Goal: Task Accomplishment & Management: Complete application form

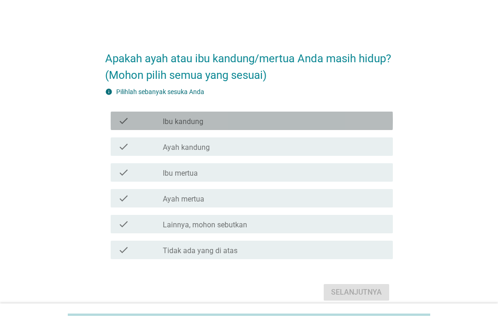
click at [304, 125] on div "check_box_outline_blank Ibu kandung" at bounding box center [274, 120] width 223 height 11
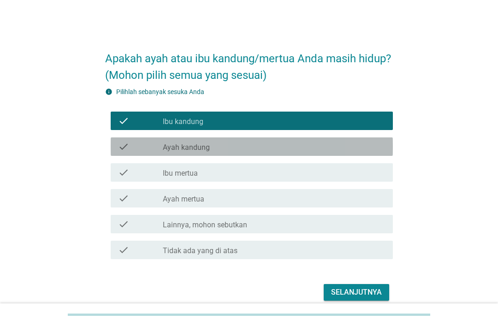
click at [287, 152] on div "check_box_outline_blank Ayah kandung" at bounding box center [274, 146] width 223 height 11
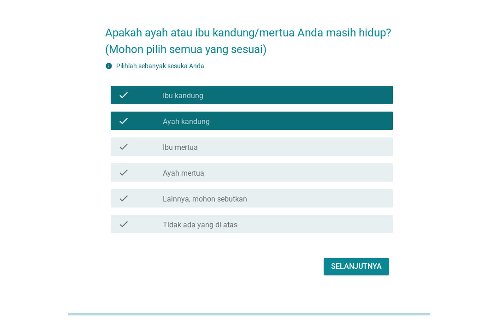
scroll to position [26, 0]
click at [360, 272] on div "Selanjutnya" at bounding box center [356, 266] width 51 height 11
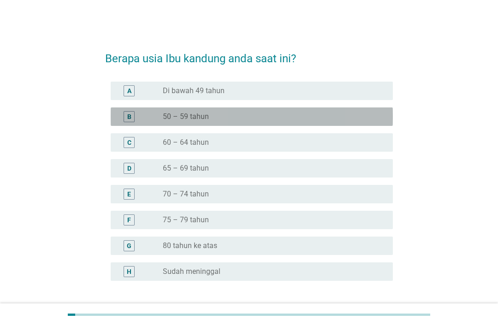
click at [264, 109] on div "B radio_button_unchecked 50 – 59 tahun" at bounding box center [252, 116] width 282 height 18
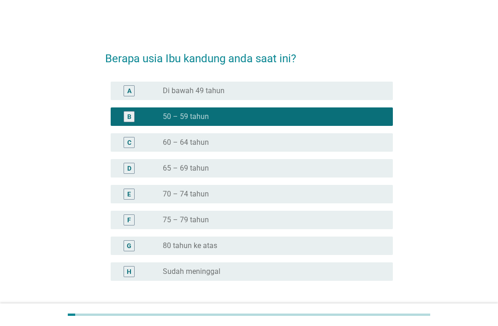
click at [364, 315] on div at bounding box center [249, 314] width 362 height 2
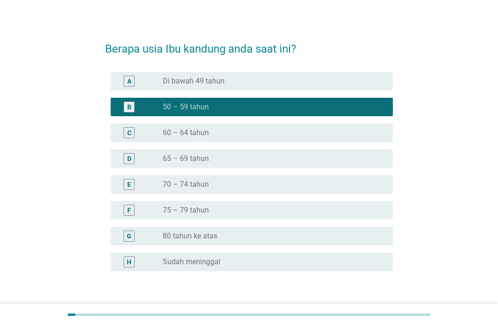
scroll to position [5, 0]
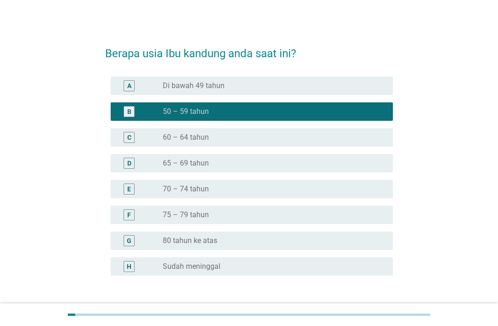
click at [366, 317] on div "Selanjutnya" at bounding box center [356, 319] width 51 height 11
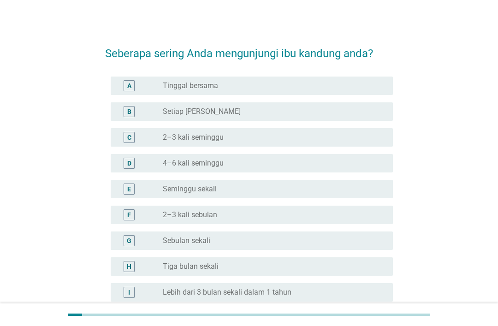
scroll to position [0, 0]
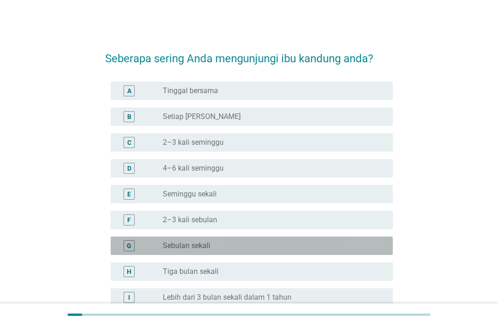
click at [254, 243] on div "radio_button_unchecked Sebulan sekali" at bounding box center [270, 245] width 215 height 9
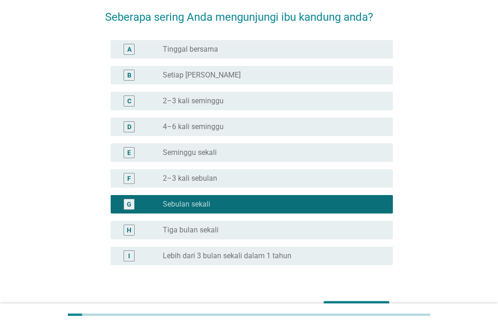
scroll to position [42, 0]
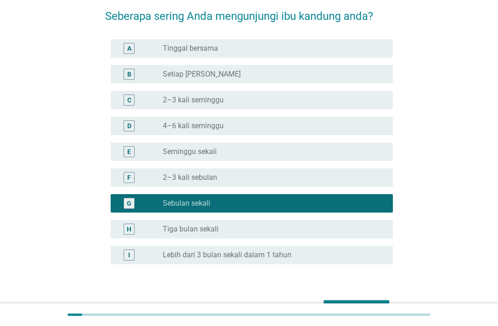
click at [363, 311] on div "Selanjutnya" at bounding box center [356, 308] width 51 height 11
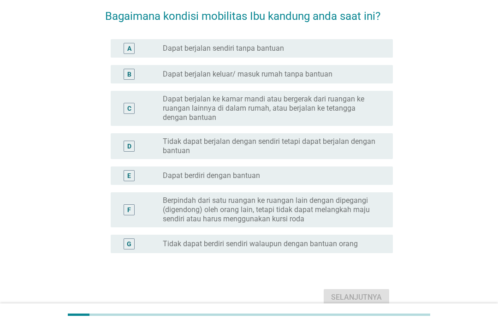
scroll to position [0, 0]
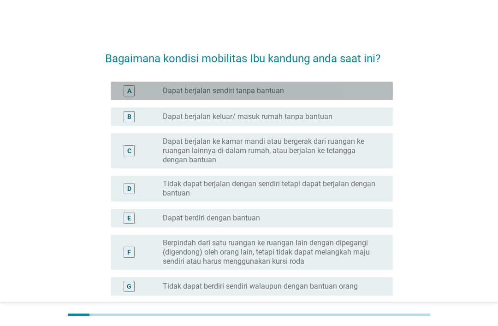
click at [330, 86] on div "radio_button_unchecked Dapat berjalan sendiri tanpa bantuan" at bounding box center [270, 90] width 215 height 9
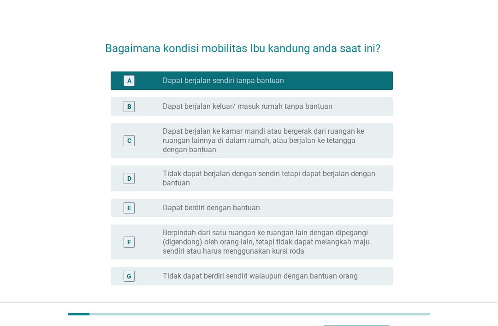
scroll to position [22, 0]
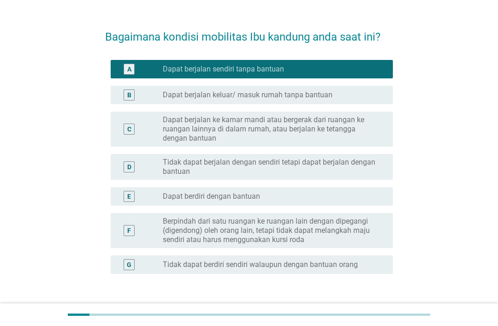
click at [373, 310] on button "Selanjutnya" at bounding box center [355, 318] width 65 height 17
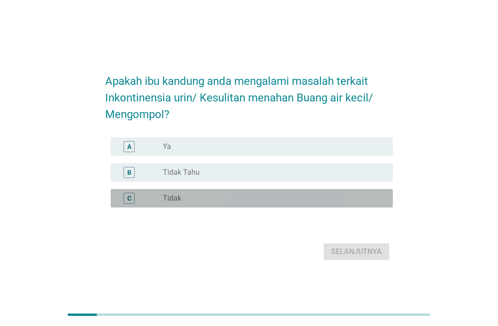
click at [238, 207] on div "C radio_button_unchecked Tidak" at bounding box center [252, 198] width 282 height 18
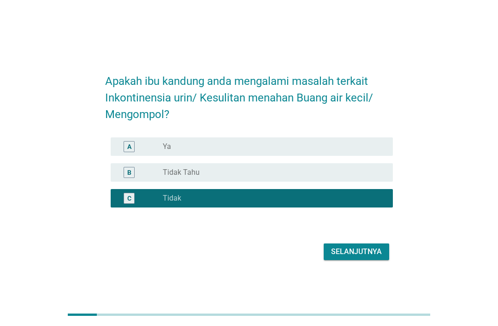
click at [367, 257] on div "Selanjutnya" at bounding box center [356, 251] width 51 height 11
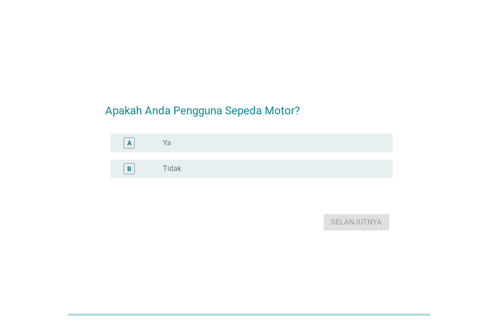
click at [264, 147] on div "radio_button_unchecked Ya" at bounding box center [270, 142] width 215 height 9
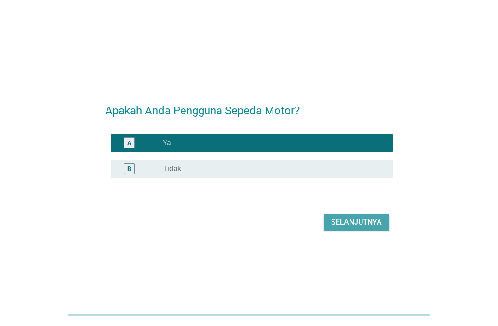
click at [354, 228] on div "Selanjutnya" at bounding box center [356, 222] width 51 height 11
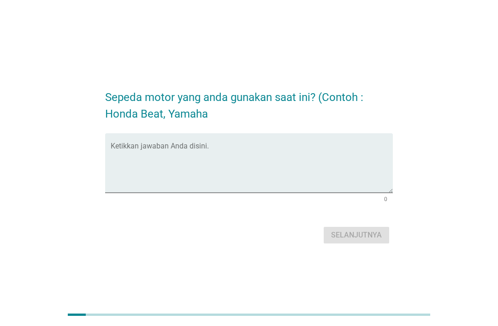
click at [264, 191] on textarea "Ketikkan jawaban Anda disini." at bounding box center [252, 168] width 282 height 48
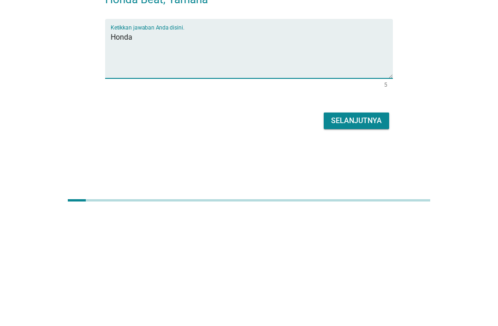
type textarea "Honda"
click at [374, 123] on form "Sepeda motor yang anda gunakan saat ini? (Contoh : Honda Beat, Yamaha Ketikkan …" at bounding box center [248, 163] width 287 height 166
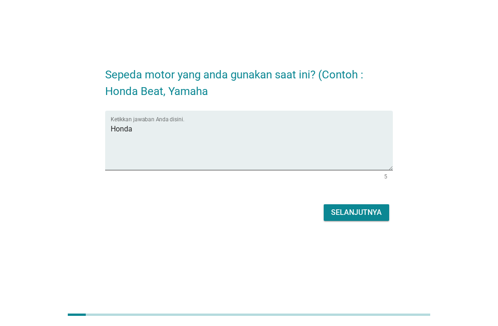
click at [354, 184] on form "Sepeda motor yang anda gunakan saat ini? (Contoh : Honda Beat, Yamaha Ketikkan …" at bounding box center [248, 140] width 287 height 166
click at [371, 207] on div "Selanjutnya" at bounding box center [356, 212] width 51 height 11
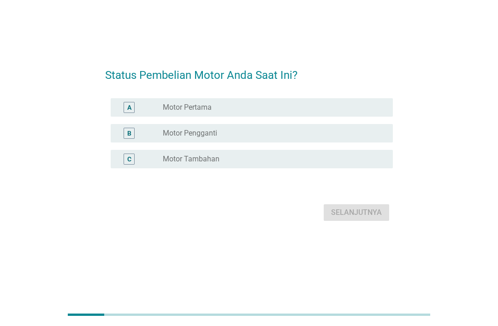
scroll to position [0, 0]
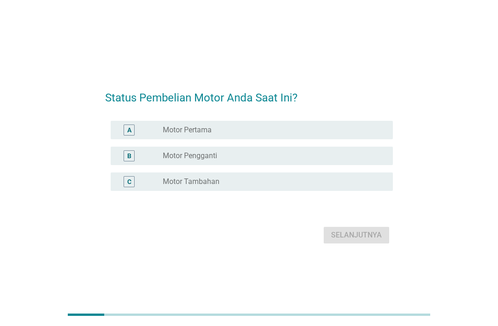
click at [281, 135] on div "radio_button_unchecked Motor Pertama" at bounding box center [274, 129] width 223 height 11
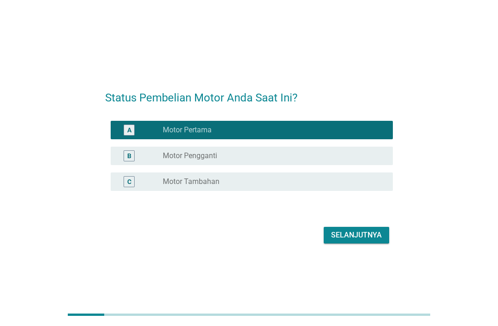
click at [350, 240] on div "Selanjutnya" at bounding box center [356, 234] width 51 height 11
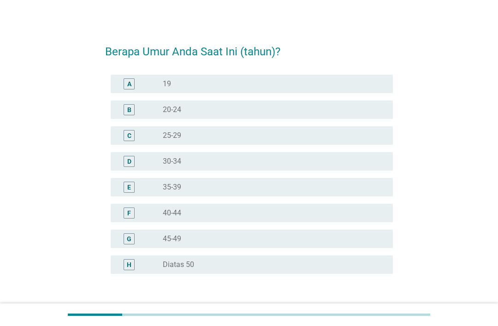
scroll to position [8, 0]
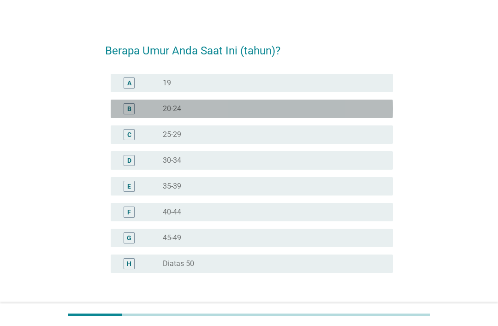
click at [323, 104] on div "radio_button_unchecked 20-24" at bounding box center [270, 108] width 215 height 9
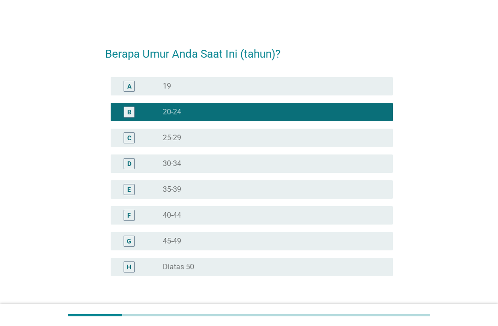
scroll to position [5, 0]
click at [364, 317] on div "Selanjutnya" at bounding box center [356, 320] width 51 height 11
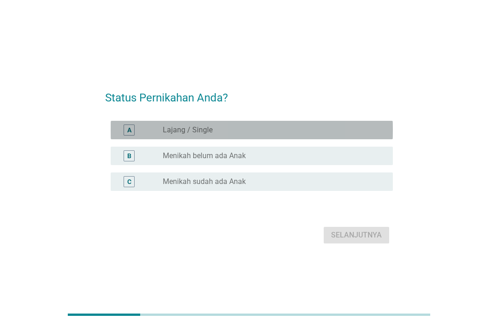
click at [306, 135] on div "radio_button_unchecked Lajang / Single" at bounding box center [270, 129] width 215 height 9
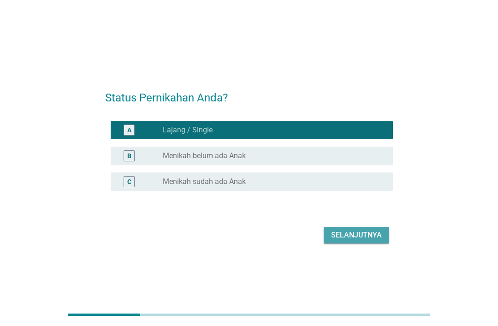
click at [374, 240] on div "Selanjutnya" at bounding box center [356, 234] width 51 height 11
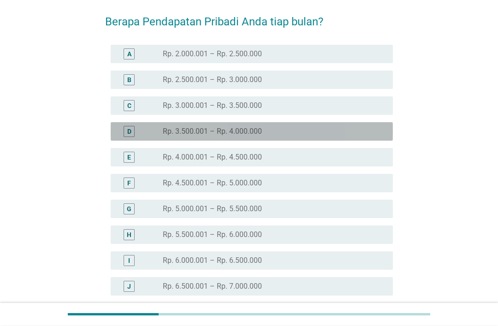
scroll to position [37, 0]
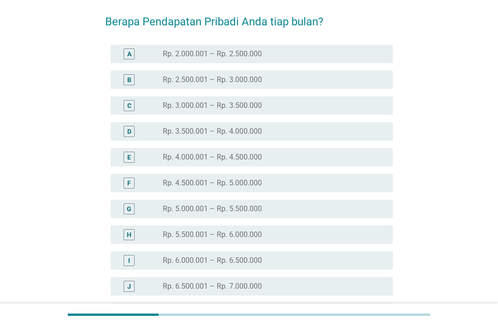
click at [291, 183] on div "radio_button_unchecked Rp. 4.500.001 – Rp. 5.000.000" at bounding box center [270, 182] width 215 height 9
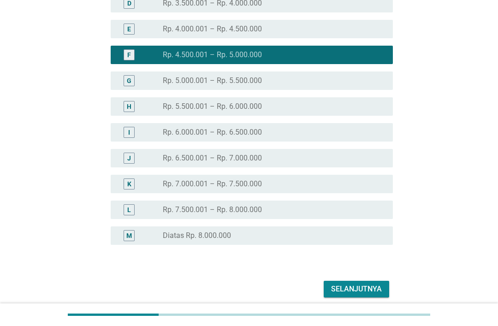
scroll to position [172, 0]
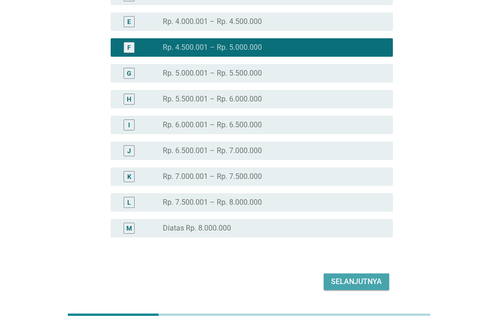
click at [373, 275] on button "Selanjutnya" at bounding box center [355, 281] width 65 height 17
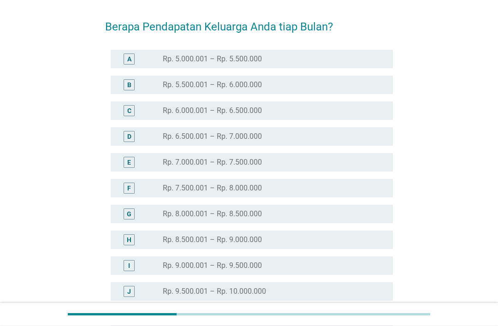
scroll to position [32, 0]
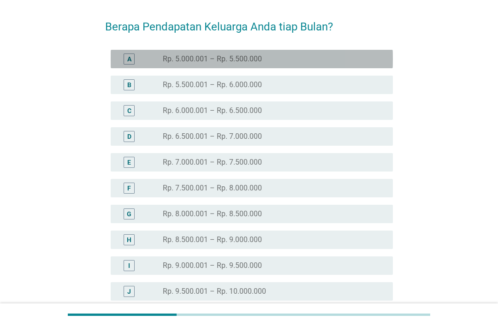
click at [374, 58] on div "radio_button_unchecked Rp. 5.000.001 – Rp. 5.500.000" at bounding box center [270, 58] width 215 height 9
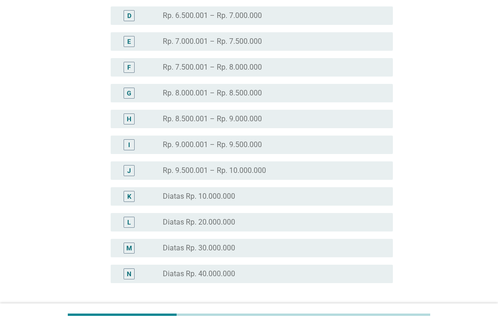
scroll to position [198, 0]
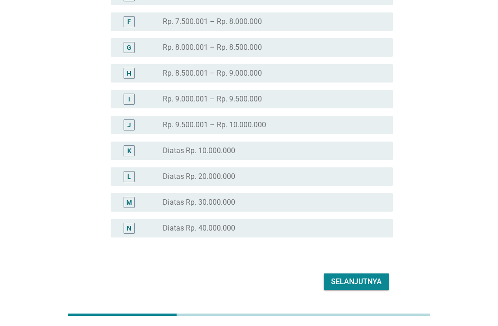
click at [372, 278] on div "Selanjutnya" at bounding box center [356, 281] width 51 height 11
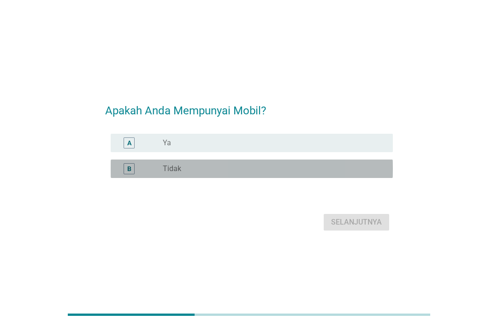
click at [280, 174] on div "radio_button_unchecked Tidak" at bounding box center [274, 168] width 223 height 11
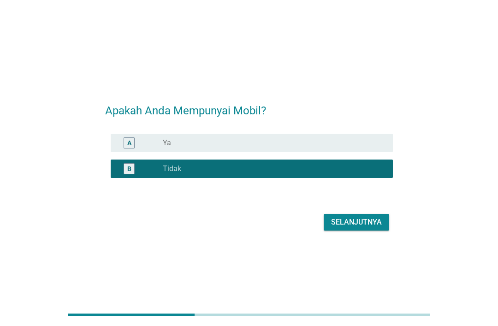
click at [366, 228] on div "Selanjutnya" at bounding box center [356, 222] width 51 height 11
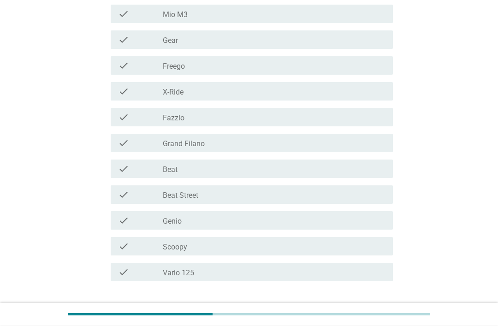
scroll to position [107, 0]
click at [275, 170] on div "check_box_outline_blank Beat" at bounding box center [274, 168] width 223 height 11
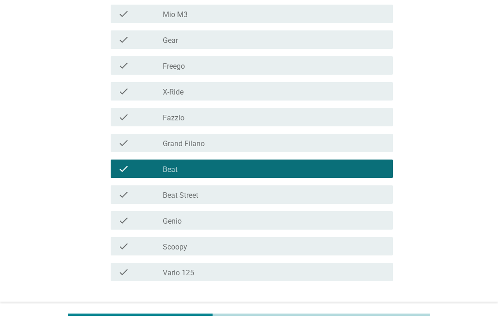
click at [361, 315] on div "Selanjutnya" at bounding box center [356, 314] width 51 height 11
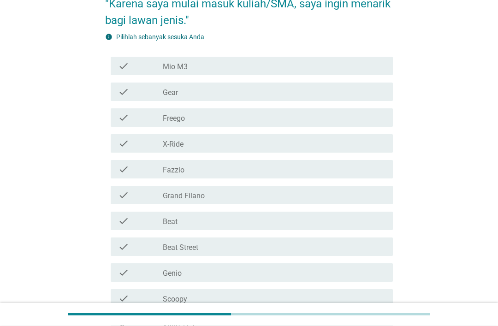
scroll to position [122, 0]
click at [252, 220] on div "check_box_outline_blank Beat" at bounding box center [274, 220] width 223 height 11
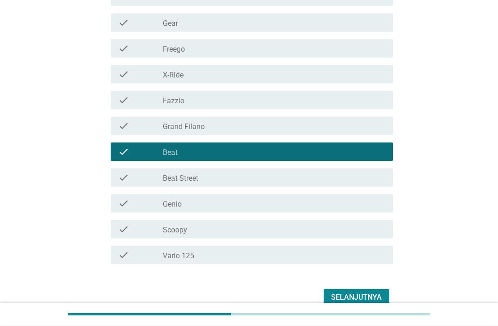
scroll to position [206, 0]
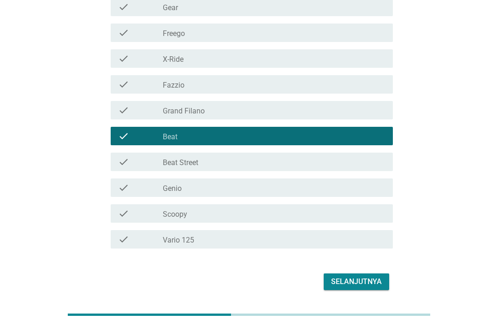
click at [371, 281] on div "Selanjutnya" at bounding box center [356, 281] width 51 height 11
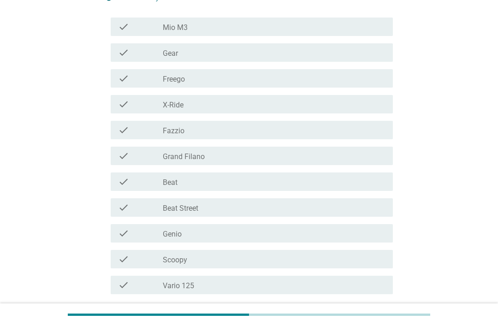
scroll to position [182, 0]
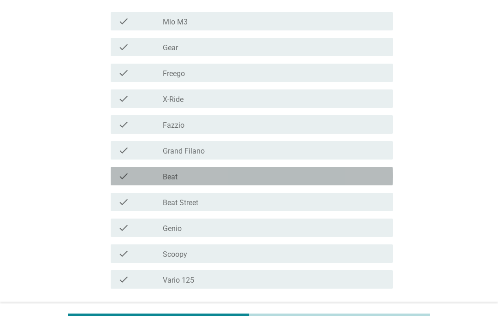
click at [277, 174] on div "check_box_outline_blank Beat" at bounding box center [274, 175] width 223 height 11
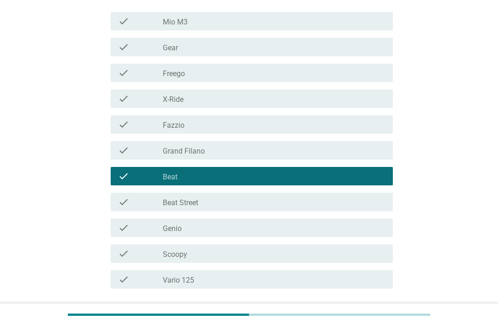
click at [364, 315] on button "Selanjutnya" at bounding box center [355, 321] width 65 height 17
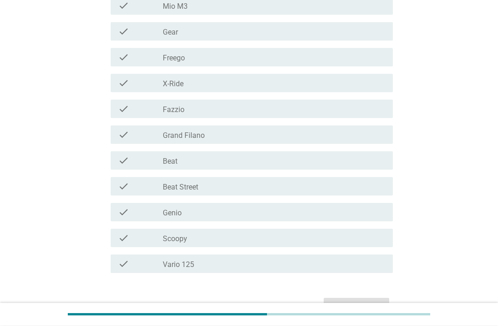
scroll to position [223, 0]
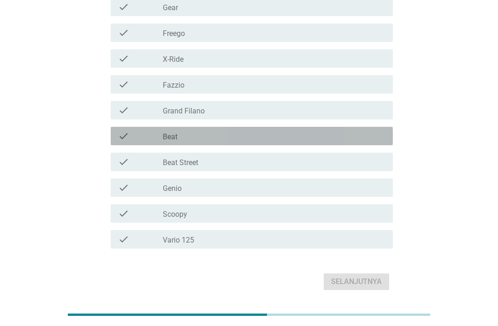
click at [321, 129] on div "check check_box_outline_blank Beat" at bounding box center [252, 136] width 282 height 18
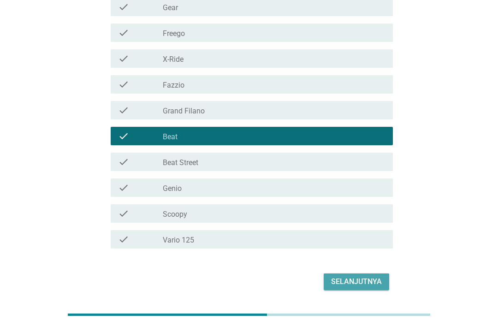
click at [363, 282] on div "Selanjutnya" at bounding box center [356, 281] width 51 height 11
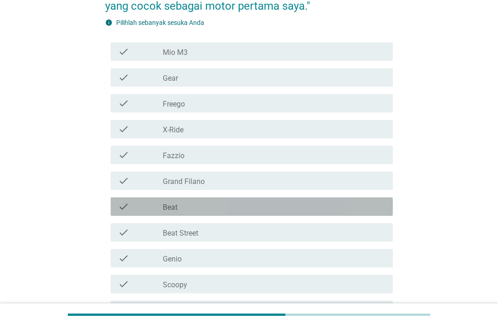
click at [277, 204] on div "check_box_outline_blank Beat" at bounding box center [274, 206] width 223 height 11
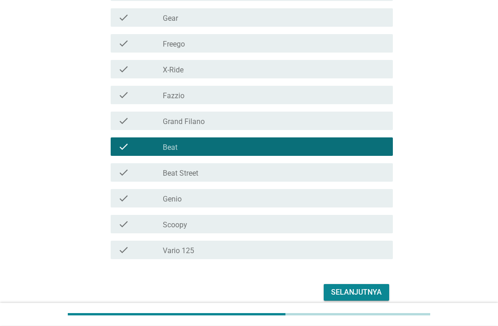
scroll to position [194, 0]
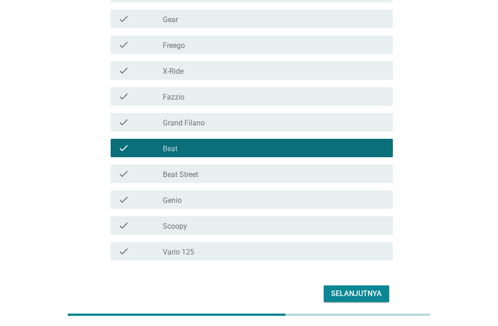
click at [369, 297] on div "Selanjutnya" at bounding box center [356, 293] width 51 height 11
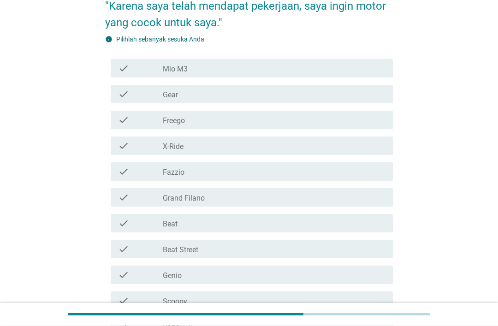
scroll to position [129, 0]
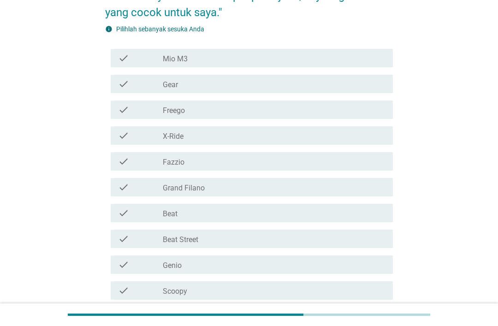
click at [264, 208] on div "check_box_outline_blank Beat" at bounding box center [274, 212] width 223 height 11
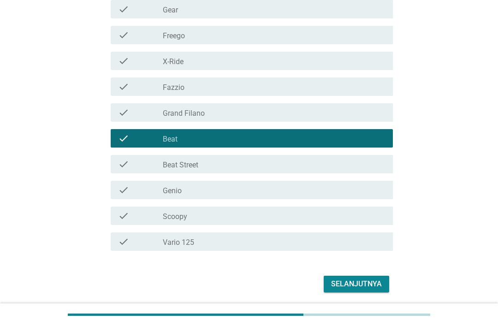
scroll to position [206, 0]
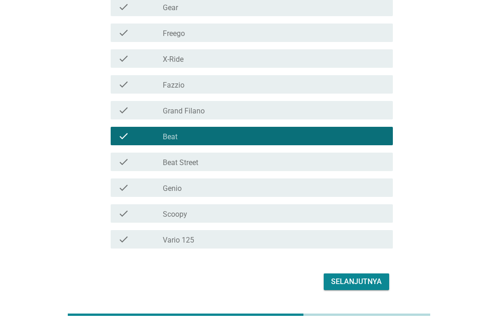
click at [368, 277] on div "Selanjutnya" at bounding box center [356, 281] width 51 height 11
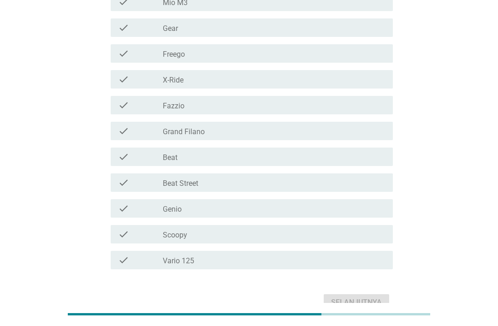
scroll to position [185, 0]
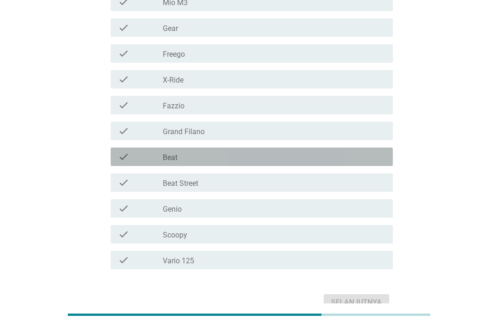
click at [295, 154] on div "check_box_outline_blank Beat" at bounding box center [274, 156] width 223 height 11
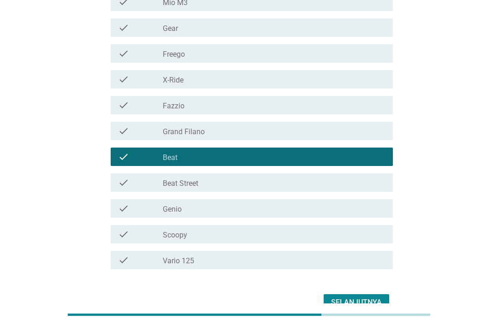
click at [357, 303] on div "Selanjutnya" at bounding box center [356, 302] width 51 height 11
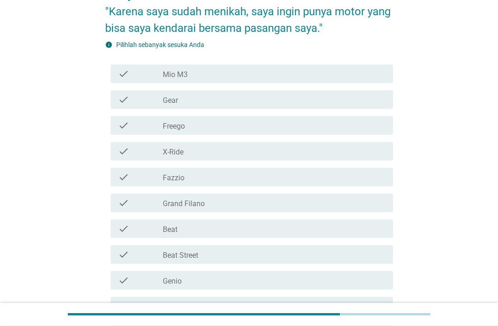
scroll to position [116, 0]
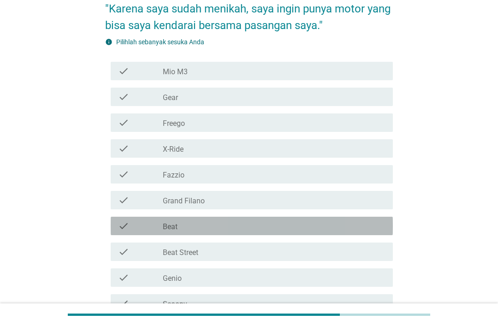
click at [254, 221] on div "check_box_outline_blank Beat" at bounding box center [274, 225] width 223 height 11
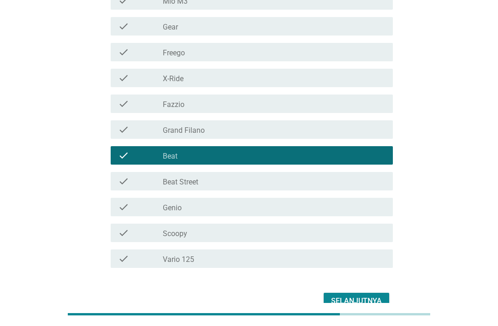
scroll to position [187, 0]
click at [368, 293] on button "Selanjutnya" at bounding box center [355, 301] width 65 height 17
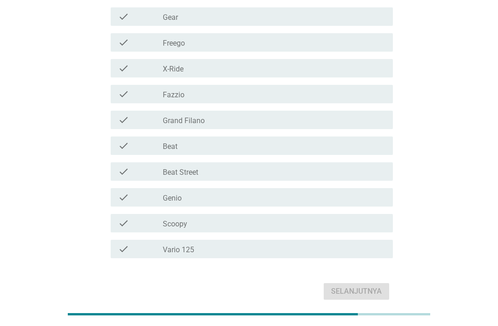
scroll to position [213, 0]
click at [302, 152] on div "check check_box_outline_blank Beat" at bounding box center [252, 145] width 282 height 18
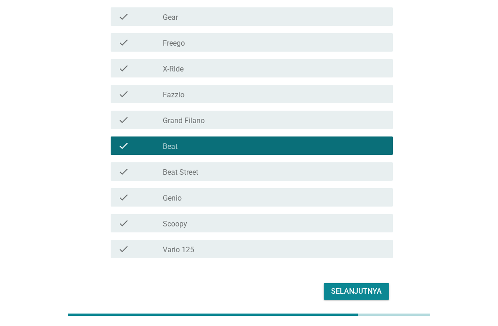
click at [369, 290] on div "Selanjutnya" at bounding box center [356, 291] width 51 height 11
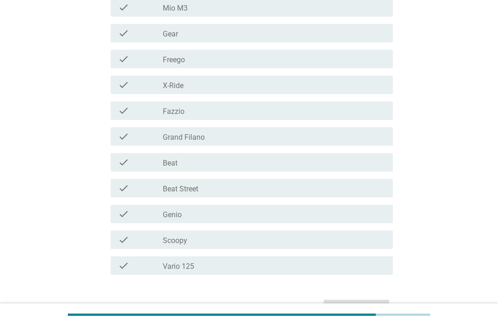
scroll to position [0, 0]
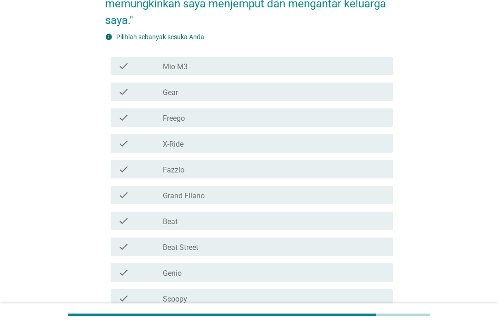
click at [370, 216] on div "check_box_outline_blank Beat" at bounding box center [274, 220] width 223 height 11
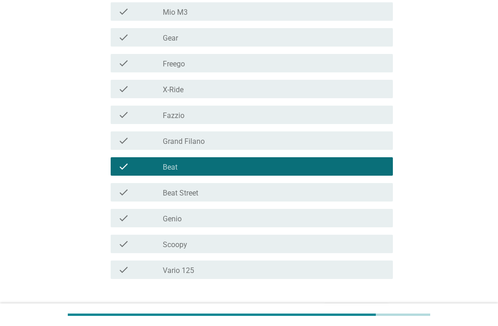
scroll to position [227, 0]
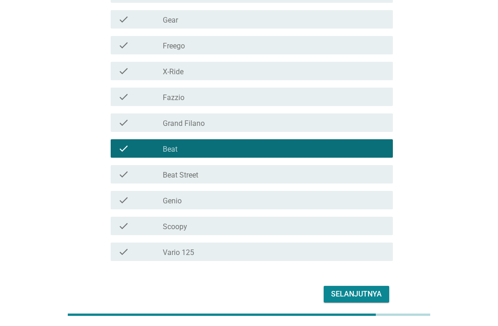
click at [370, 287] on button "Selanjutnya" at bounding box center [355, 294] width 65 height 17
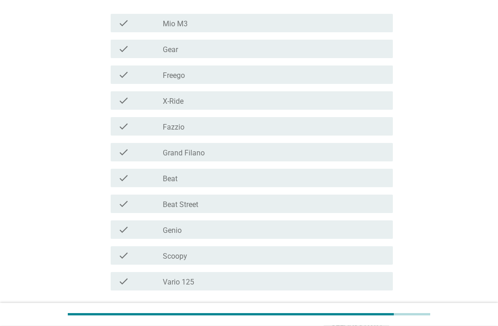
scroll to position [164, 0]
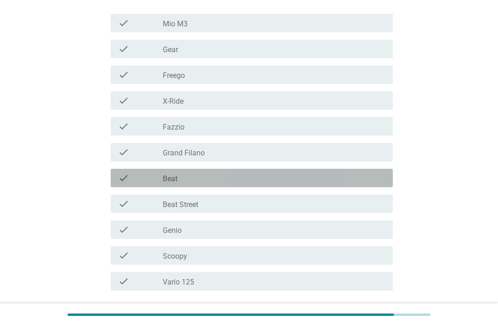
click at [338, 178] on div "check_box_outline_blank Beat" at bounding box center [274, 177] width 223 height 11
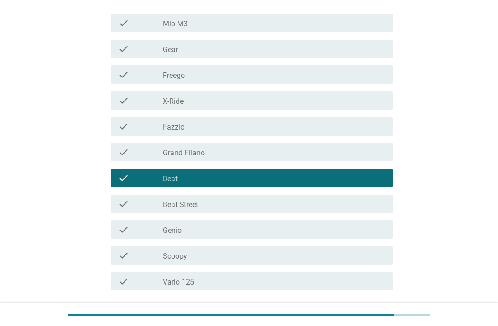
click at [364, 322] on div "Selanjutnya" at bounding box center [356, 323] width 51 height 11
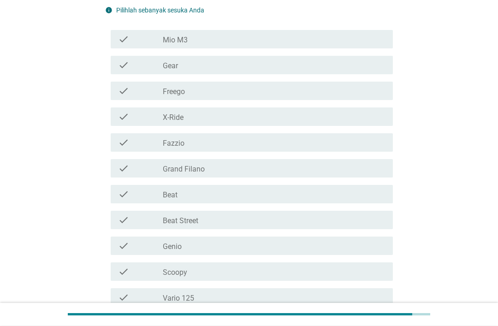
scroll to position [131, 0]
click at [318, 190] on div "check_box_outline_blank Beat" at bounding box center [274, 194] width 223 height 11
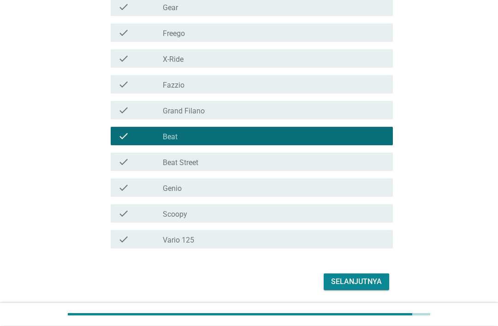
scroll to position [189, 0]
click at [373, 274] on button "Selanjutnya" at bounding box center [355, 281] width 65 height 17
